Goal: Check status: Check status

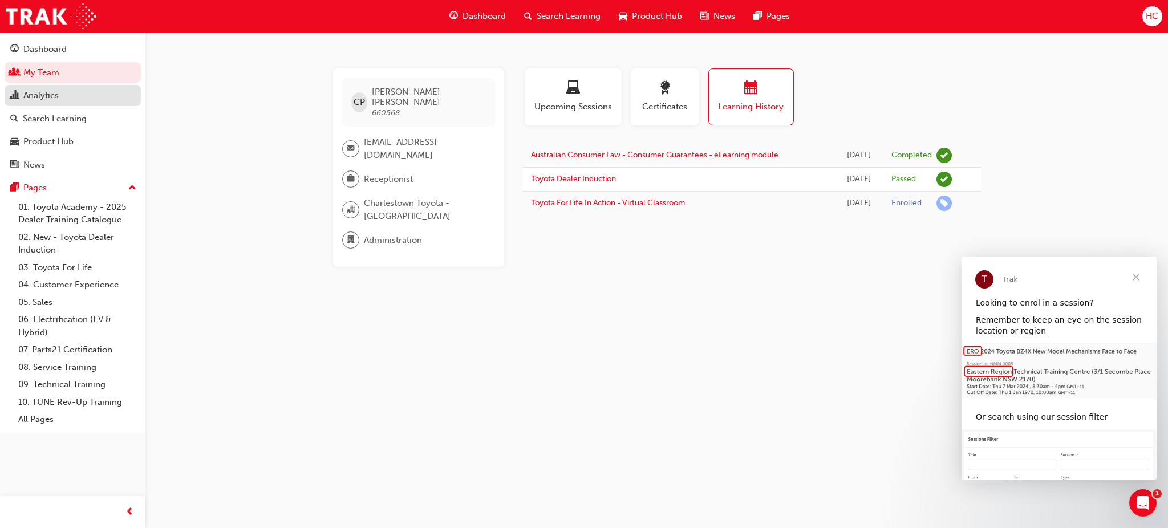
click at [34, 95] on div "Analytics" at bounding box center [40, 95] width 35 height 13
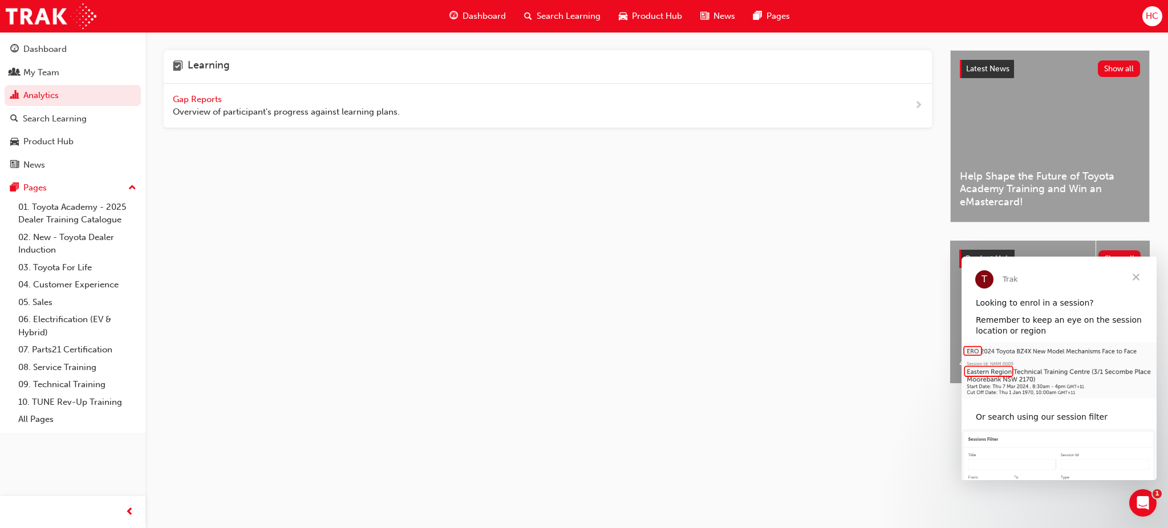
click at [206, 97] on span "Gap Reports" at bounding box center [198, 99] width 51 height 10
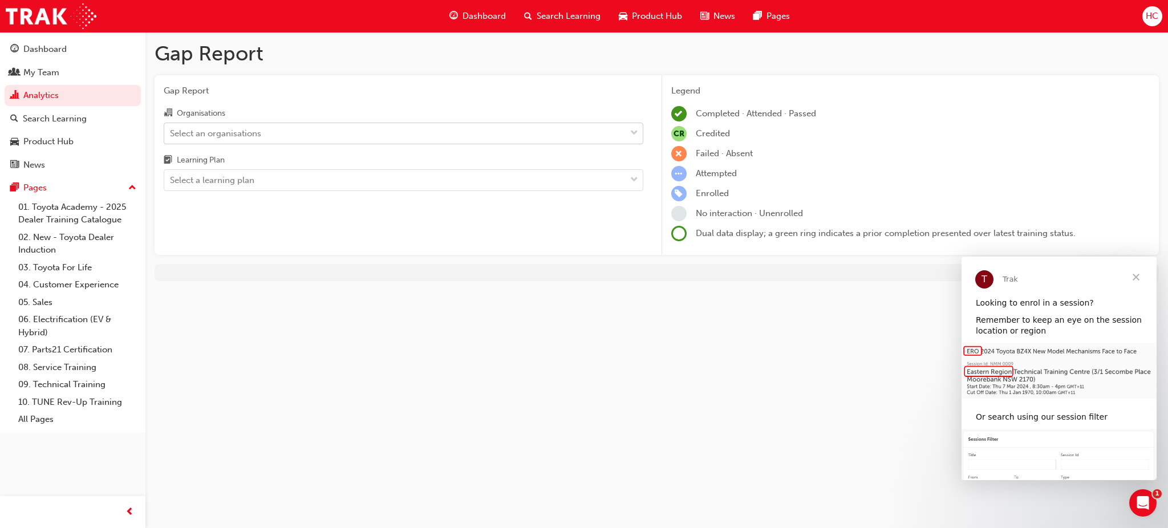
click at [233, 132] on div "Select an organisations" at bounding box center [215, 133] width 91 height 13
click at [171, 132] on input "Organisations Select an organisations" at bounding box center [170, 133] width 1 height 10
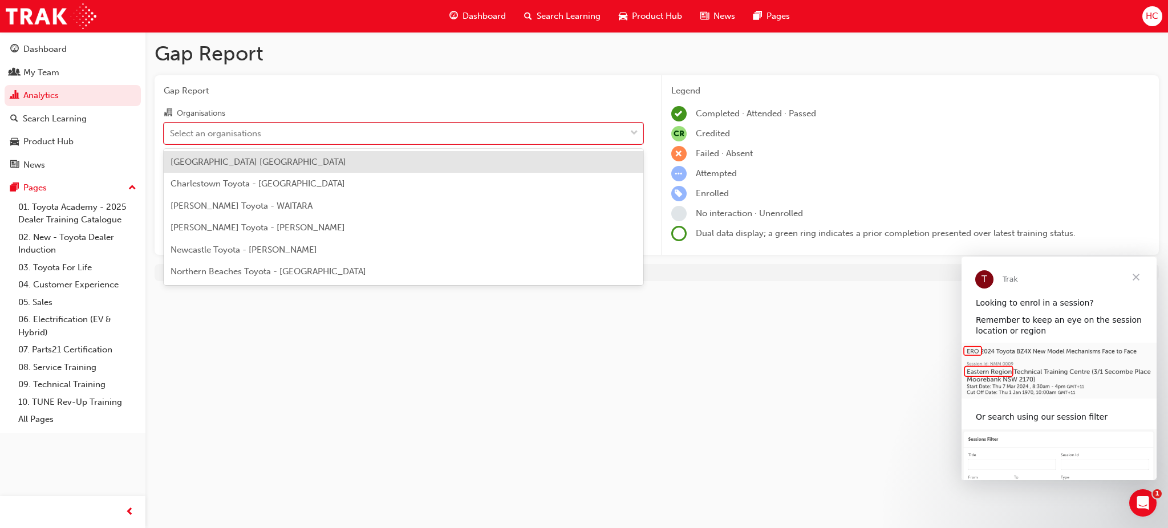
click at [201, 249] on span "Newcastle Toyota - [PERSON_NAME]" at bounding box center [244, 250] width 147 height 10
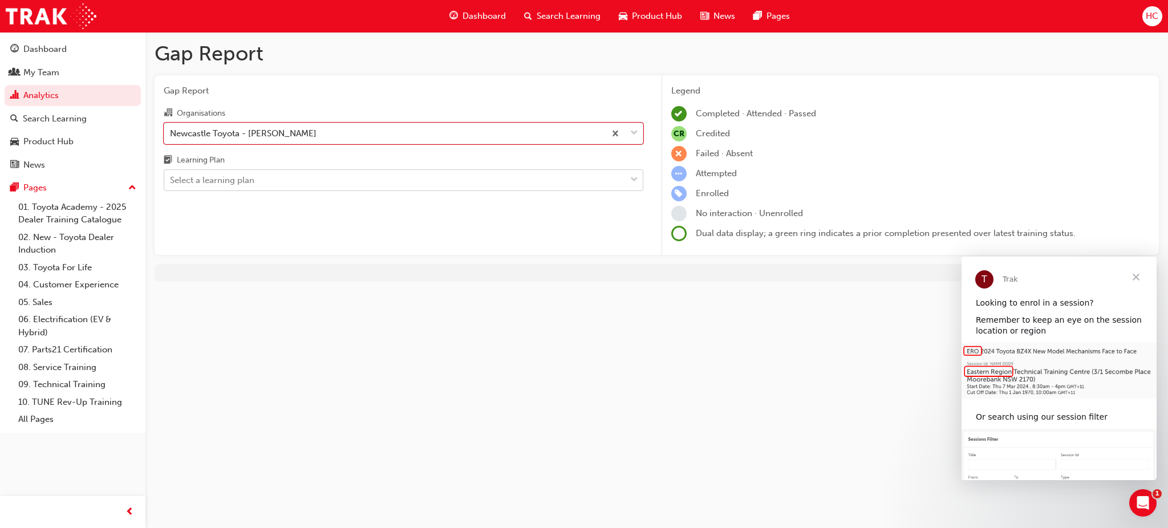
click at [222, 177] on div "Select a learning plan" at bounding box center [212, 180] width 84 height 13
click at [171, 177] on input "Learning Plan Select a learning plan" at bounding box center [170, 180] width 1 height 10
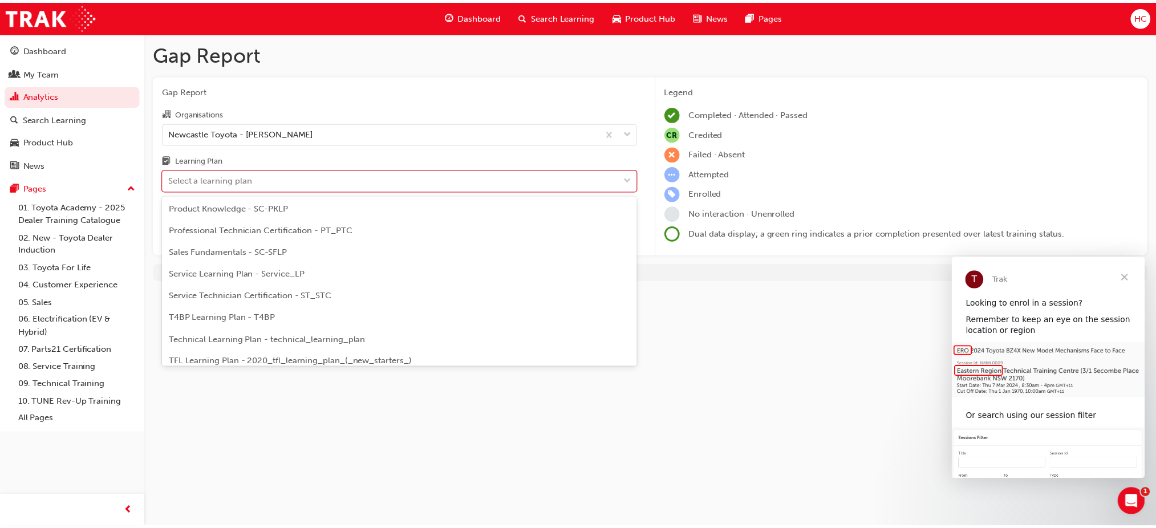
scroll to position [340, 0]
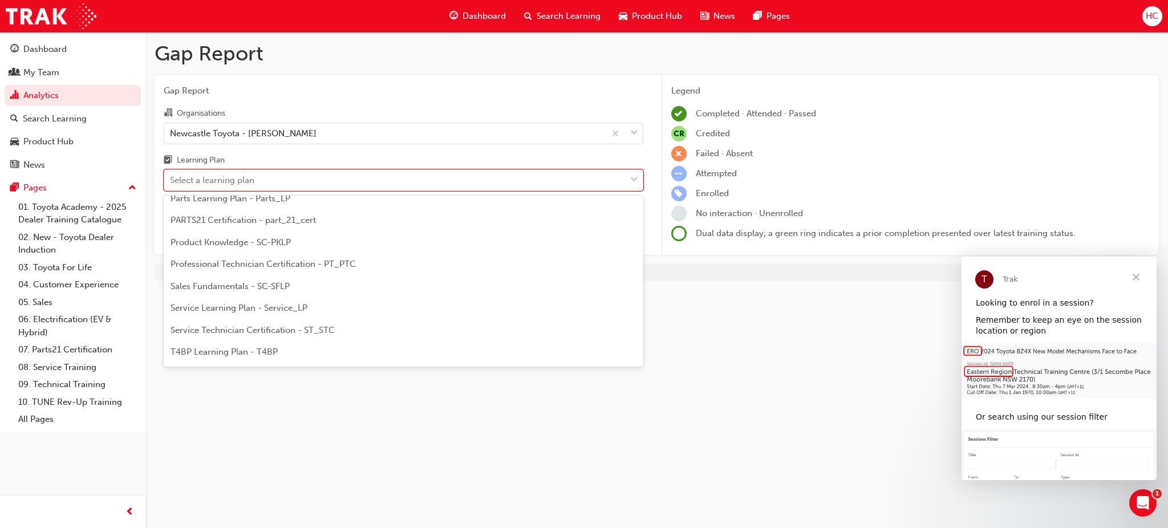
click at [201, 244] on span "Product Knowledge - SC-PKLP" at bounding box center [231, 242] width 120 height 10
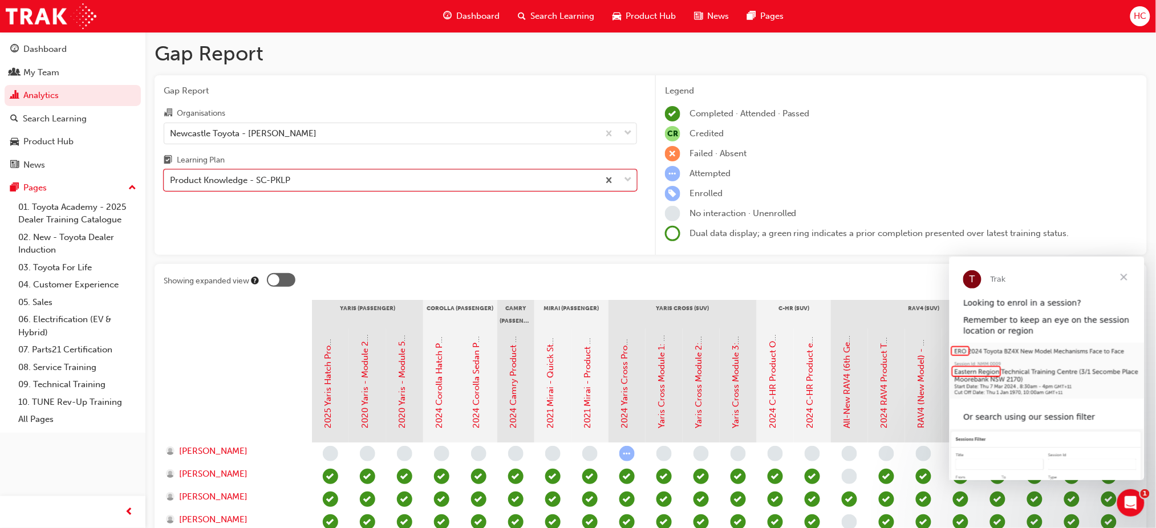
click at [1124, 278] on span "Close" at bounding box center [1123, 276] width 41 height 41
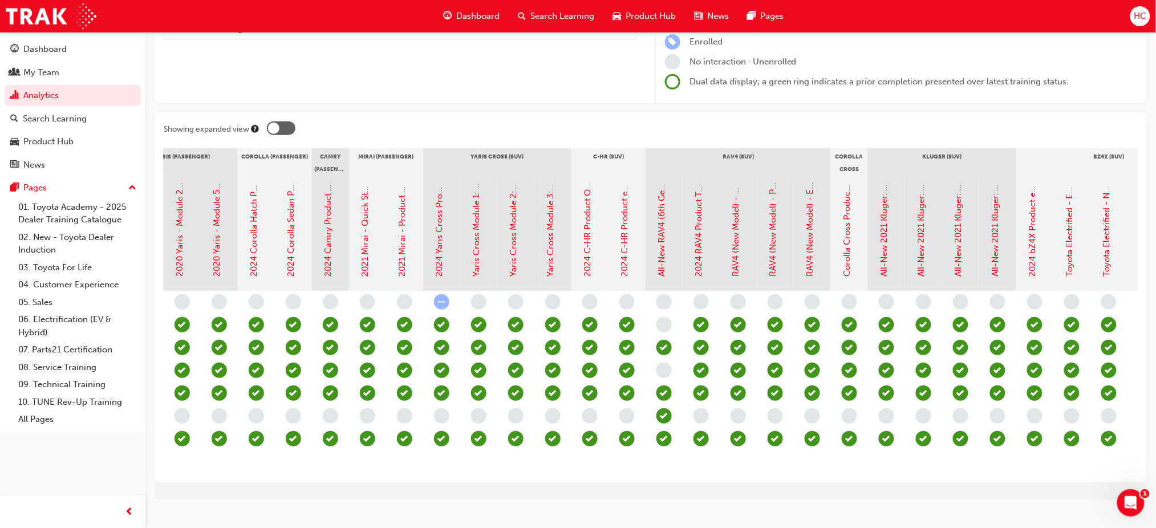
scroll to position [0, 181]
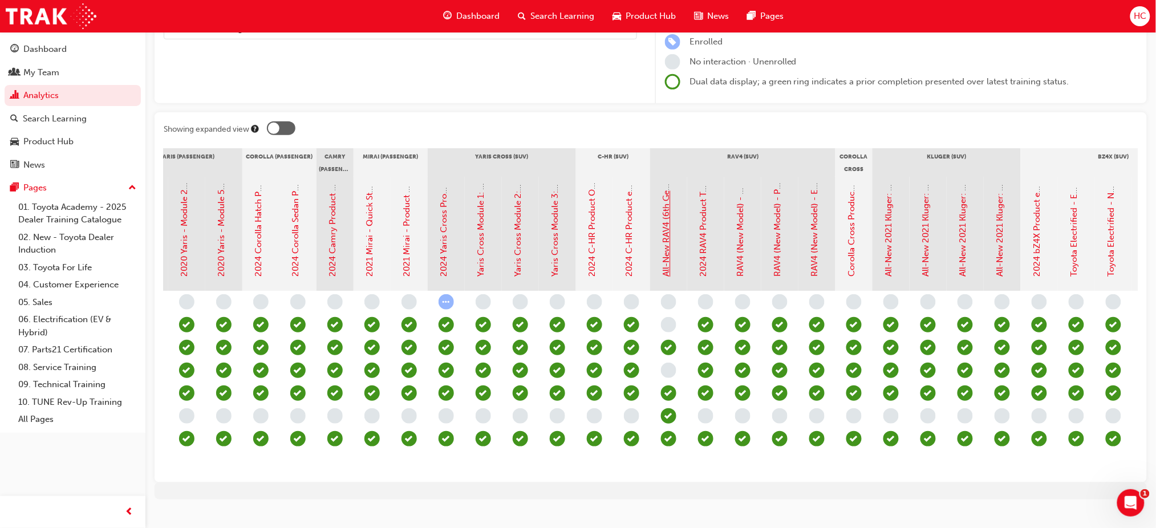
click at [664, 260] on link "All-New RAV4 (6th Gen): Product Overview eLearning" at bounding box center [667, 172] width 10 height 212
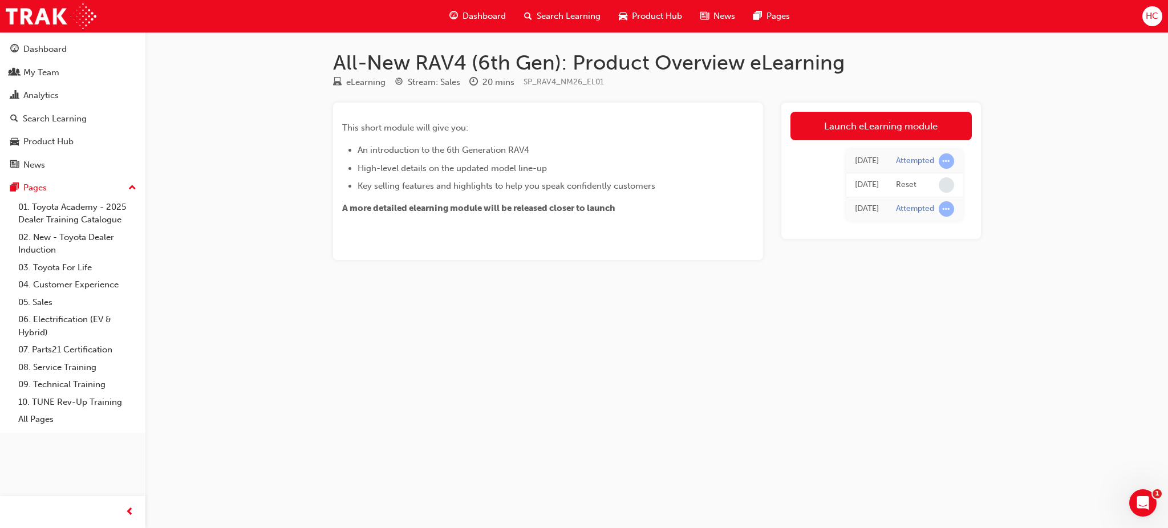
drag, startPoint x: 522, startPoint y: 389, endPoint x: 523, endPoint y: 273, distance: 115.8
click at [522, 389] on div "All-New RAV4 (6th Gen): Product Overview eLearning eLearning Stream: Sales 20 m…" at bounding box center [584, 264] width 1168 height 528
click at [42, 67] on div "My Team" at bounding box center [41, 72] width 36 height 13
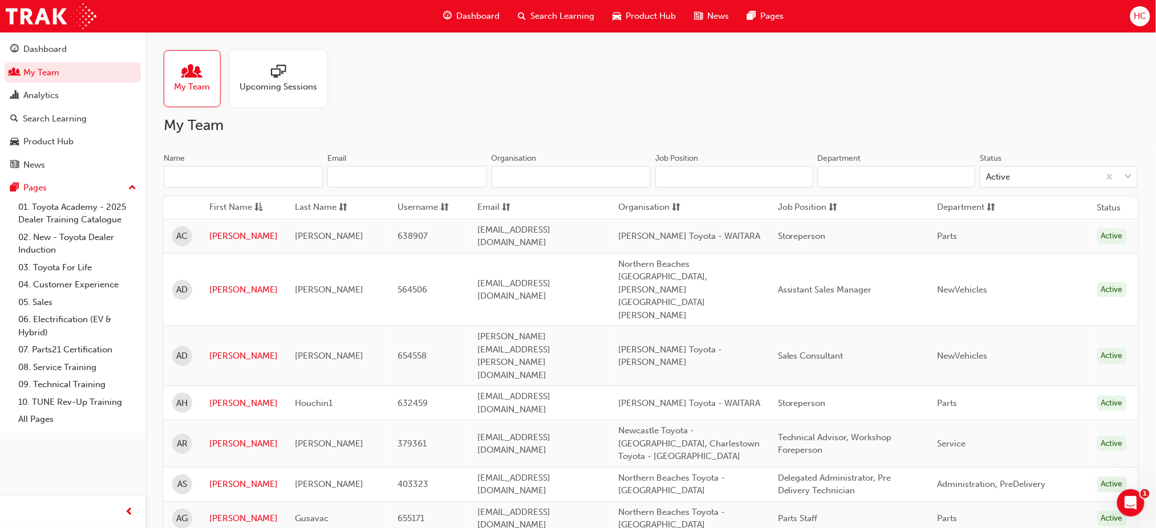
click at [268, 171] on input "Name" at bounding box center [243, 177] width 159 height 22
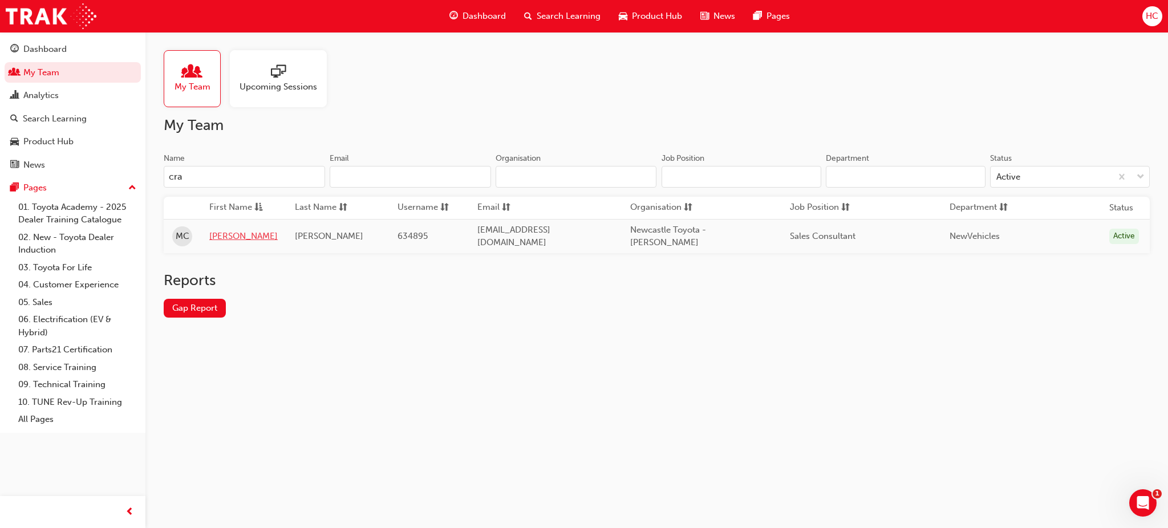
type input "cra"
click at [232, 234] on link "[PERSON_NAME]" at bounding box center [243, 236] width 68 height 13
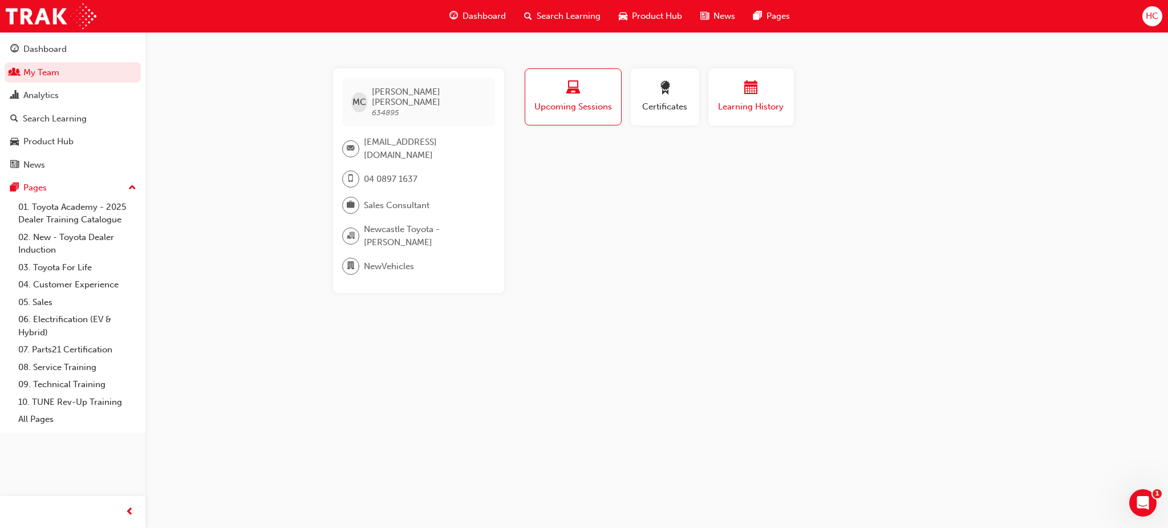
click at [743, 94] on div "button" at bounding box center [751, 90] width 68 height 18
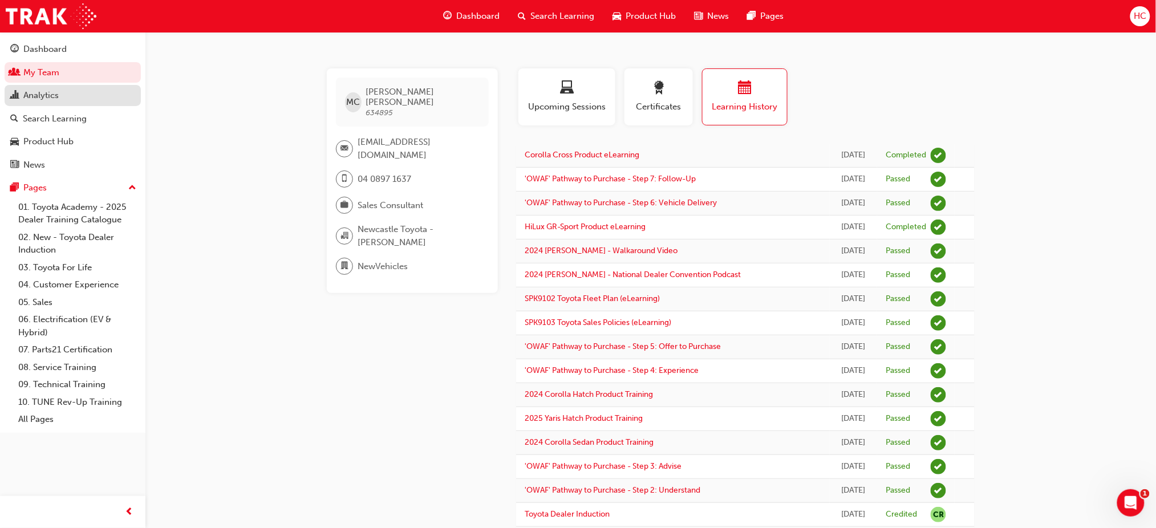
click at [29, 89] on div "Analytics" at bounding box center [40, 95] width 35 height 13
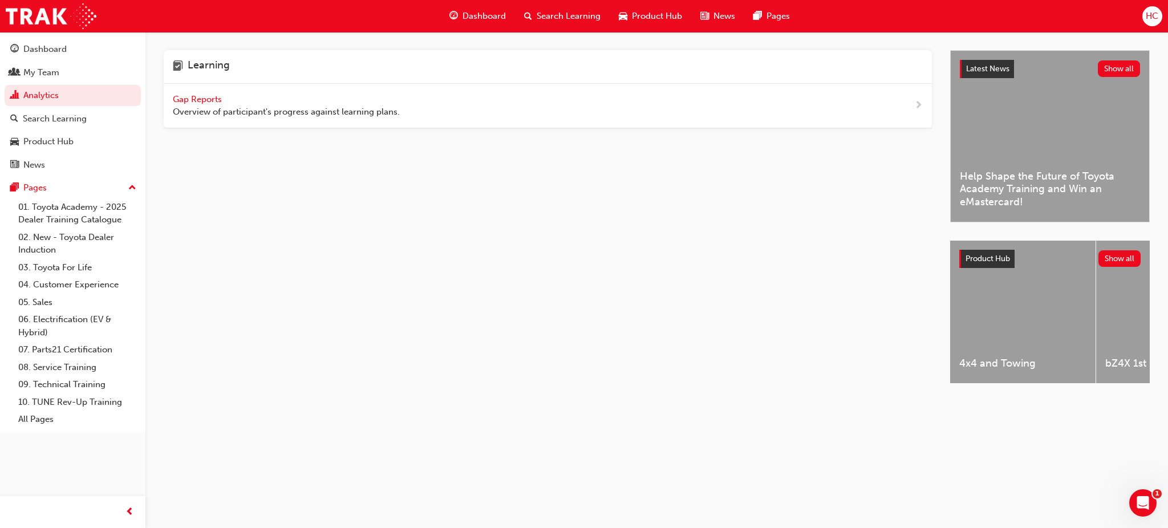
click at [212, 100] on span "Gap Reports" at bounding box center [198, 99] width 51 height 10
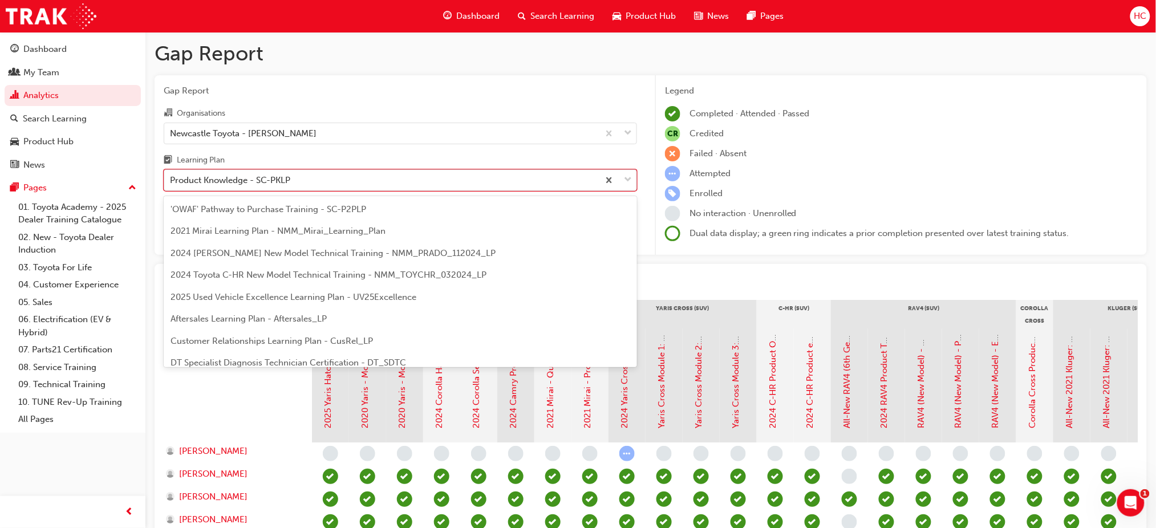
click at [264, 175] on div "Product Knowledge - SC-PKLP" at bounding box center [230, 180] width 120 height 13
click at [171, 175] on input "Learning Plan option Product Knowledge - SC-PKLP focused, 18 of 30. 30 results …" at bounding box center [170, 180] width 1 height 10
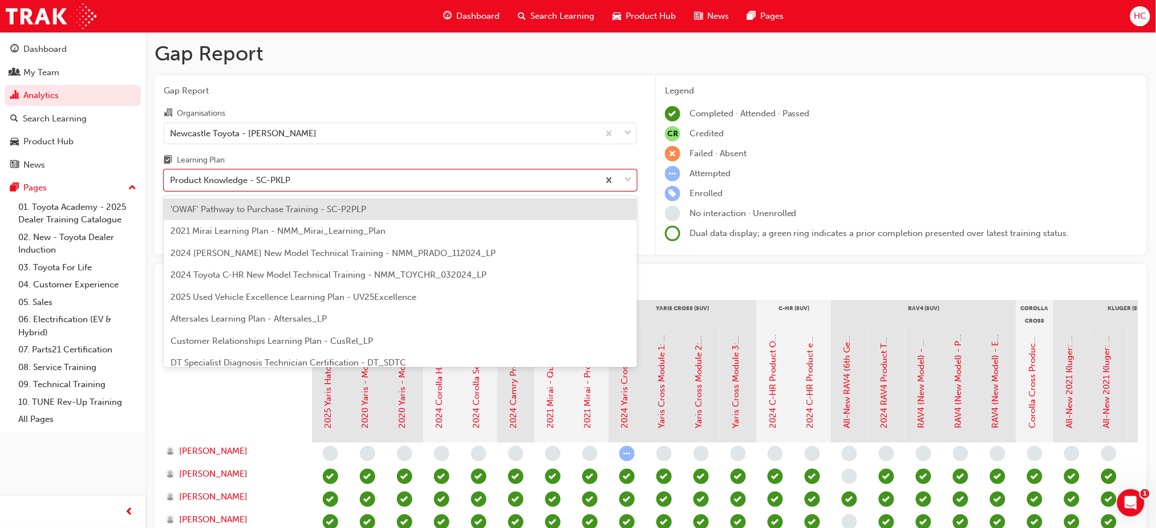
click at [252, 208] on span "'OWAF' Pathway to Purchase Training - SC-P2PLP" at bounding box center [269, 209] width 196 height 10
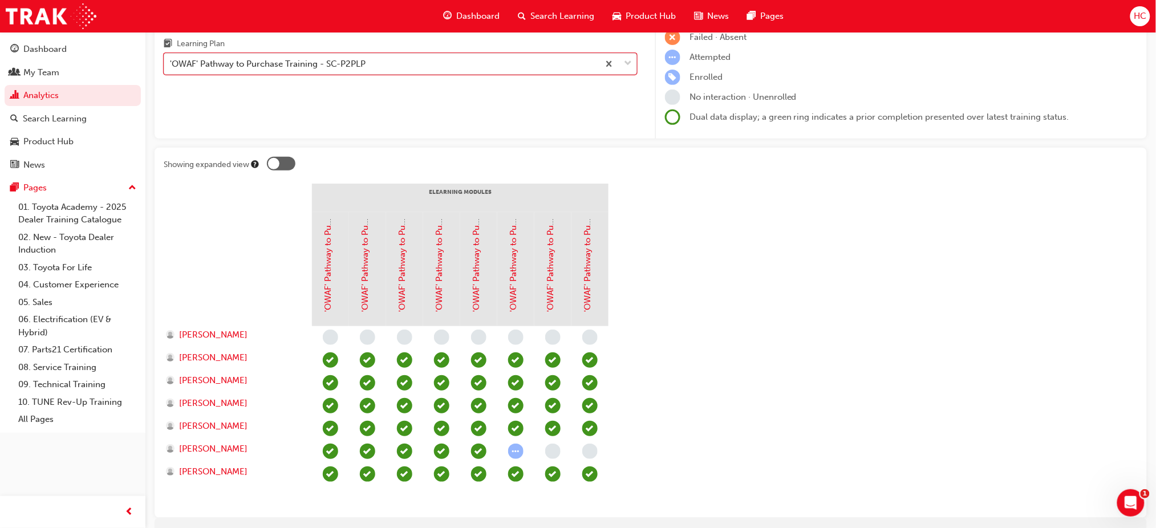
scroll to position [152, 0]
